Goal: Navigation & Orientation: Understand site structure

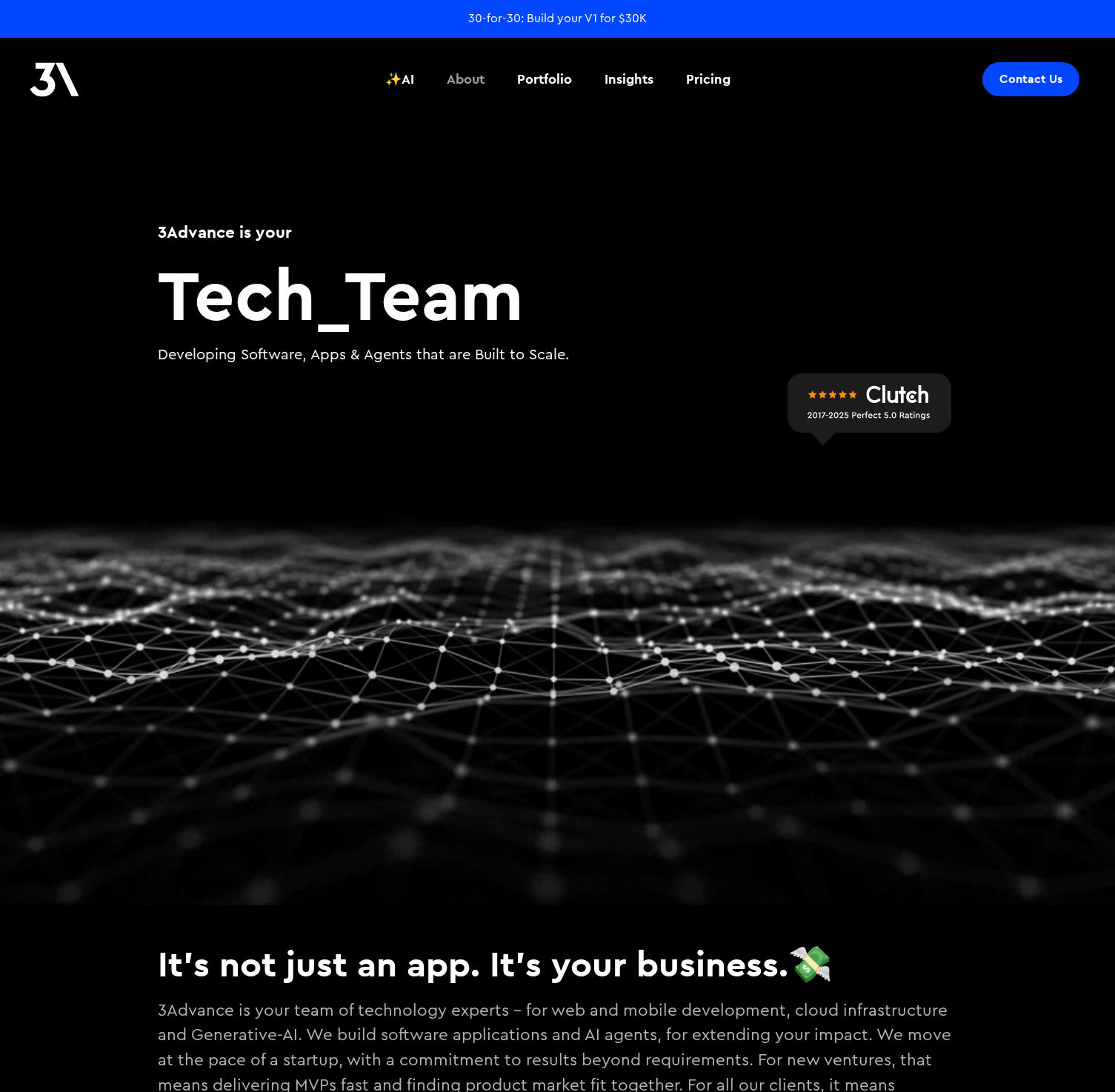
click at [456, 81] on div "About" at bounding box center [465, 80] width 38 height 19
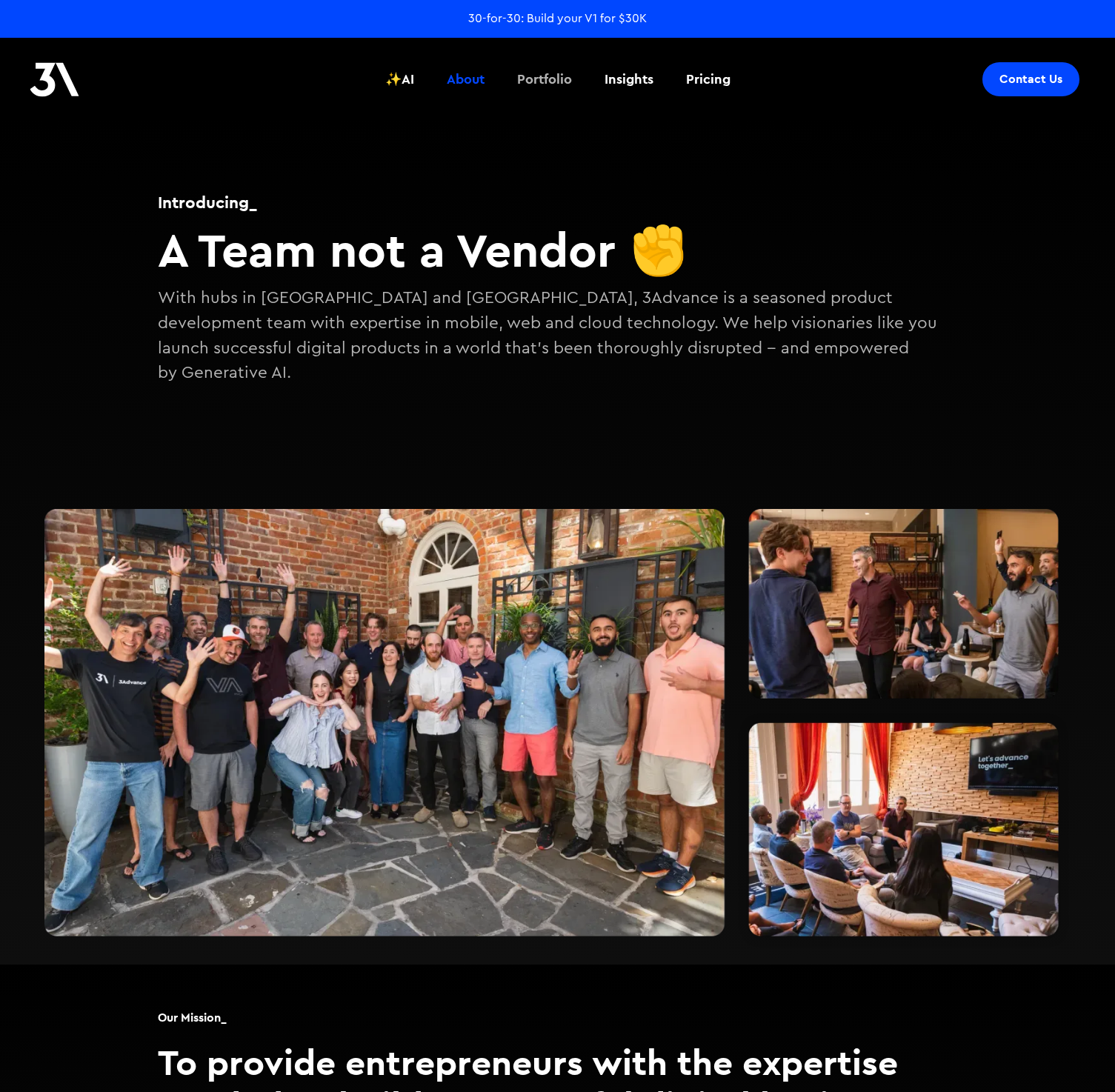
click at [538, 83] on div "Portfolio" at bounding box center [545, 80] width 55 height 19
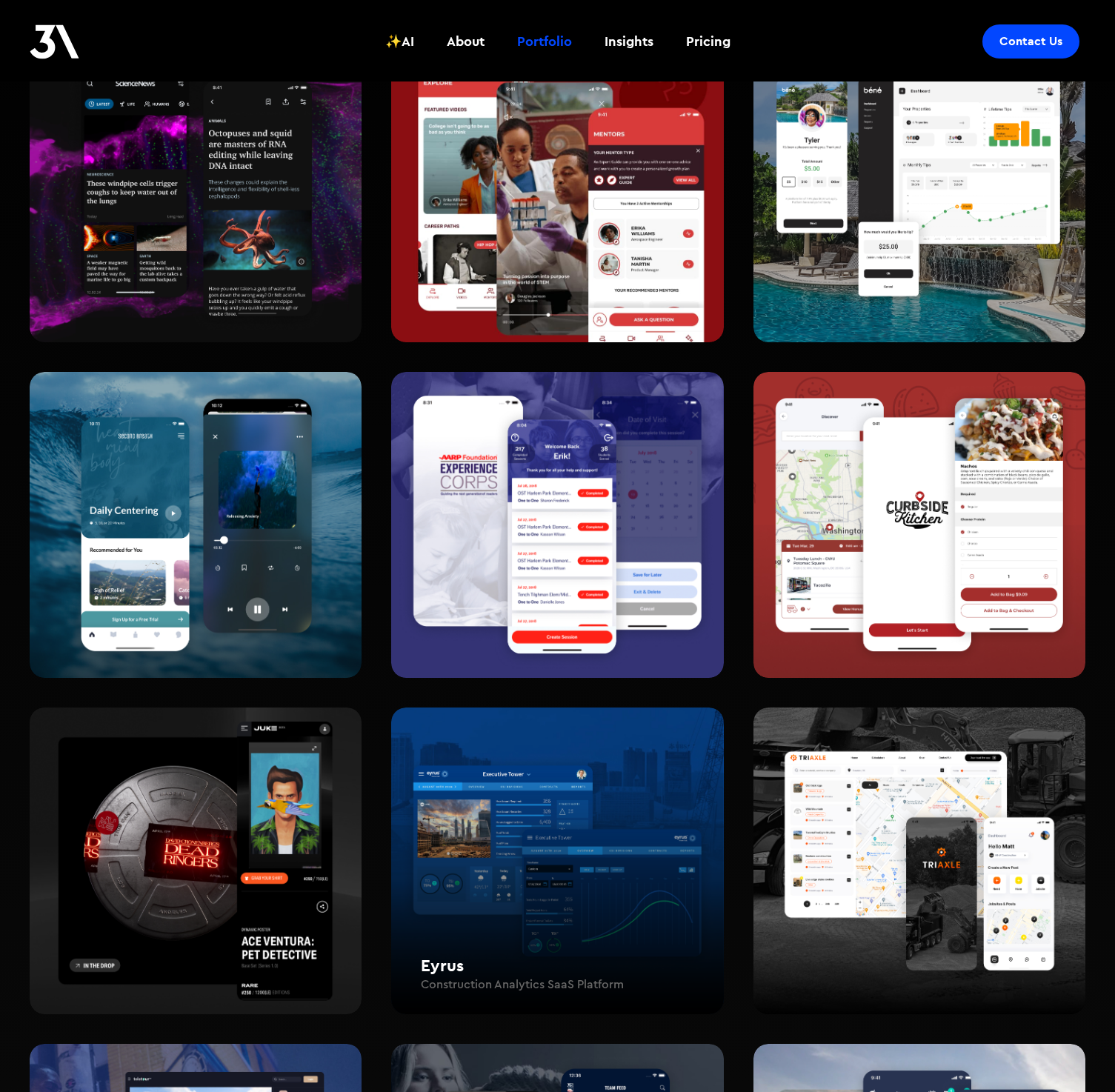
scroll to position [197, 0]
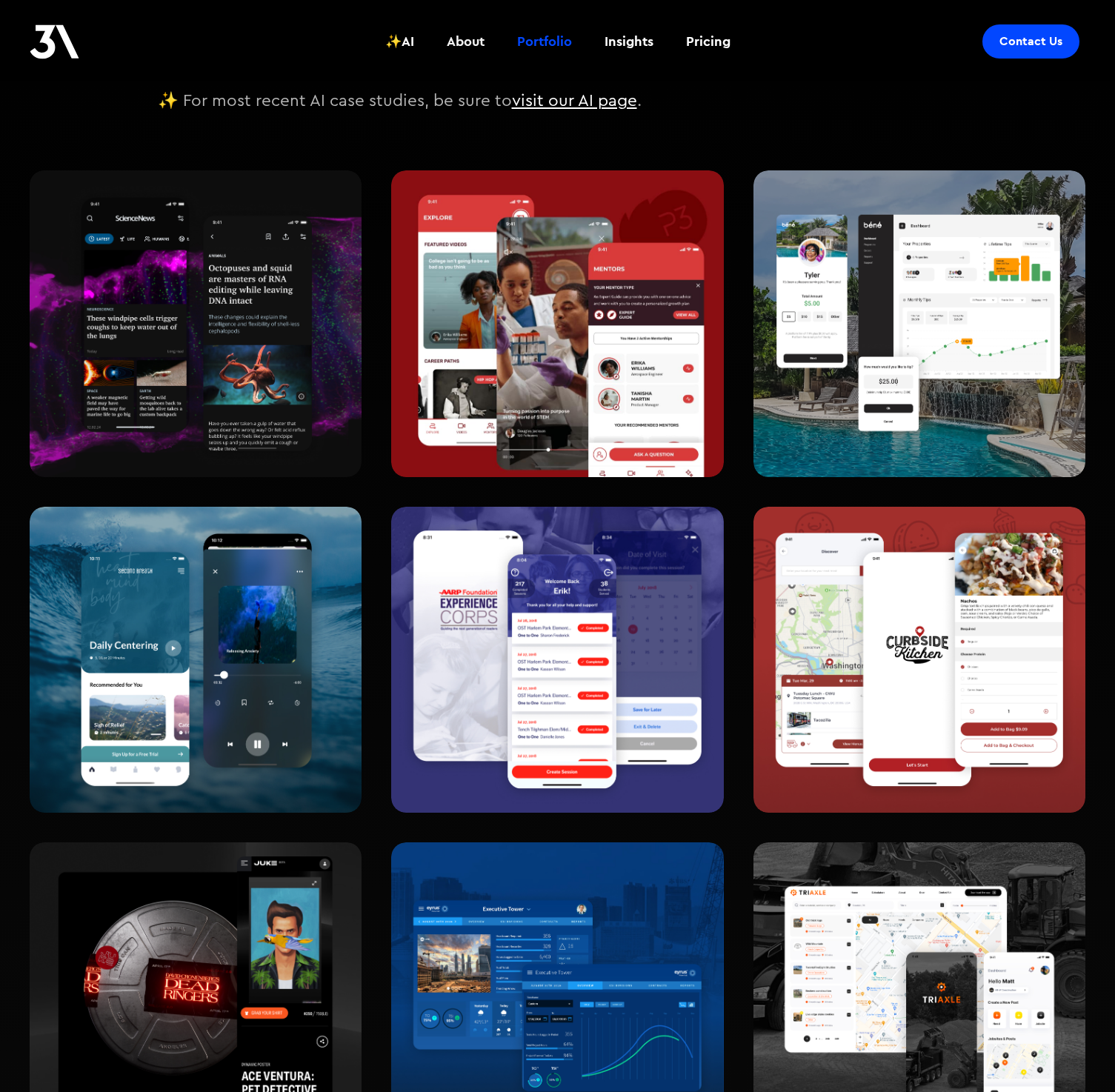
click at [453, 38] on div "About" at bounding box center [465, 42] width 38 height 19
